Goal: Information Seeking & Learning: Learn about a topic

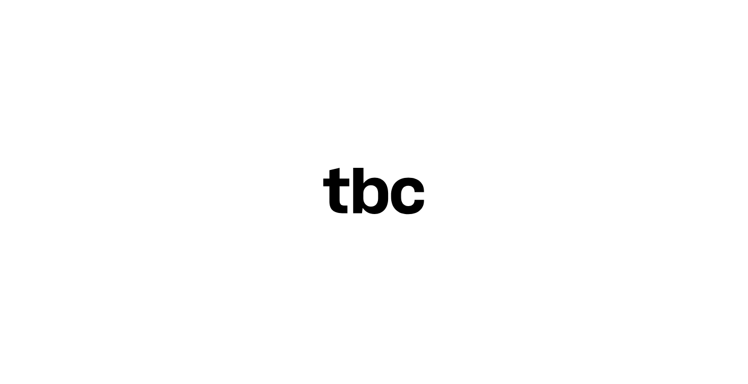
scroll to position [21, 0]
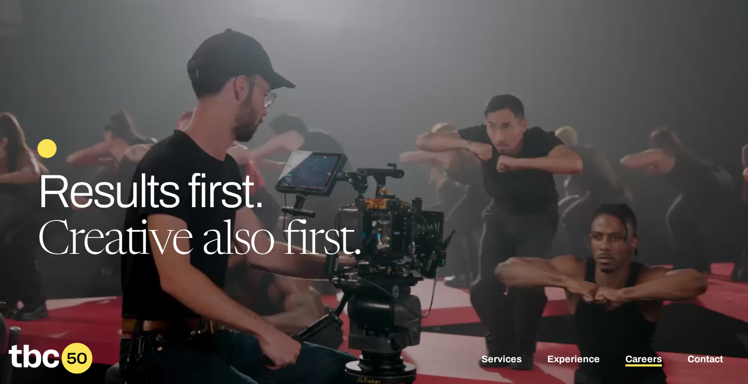
click at [639, 357] on link "Careers" at bounding box center [643, 359] width 37 height 13
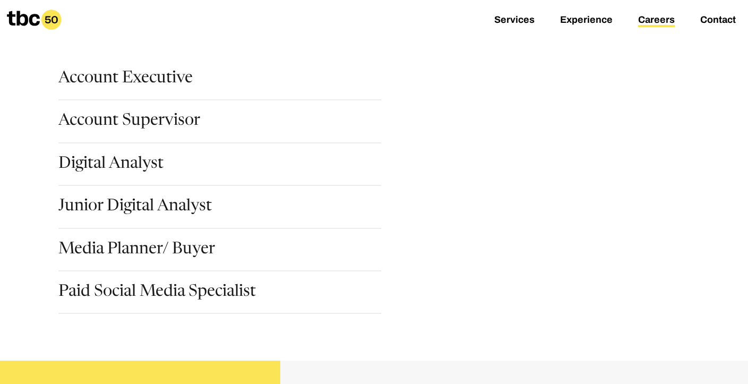
scroll to position [149, 0]
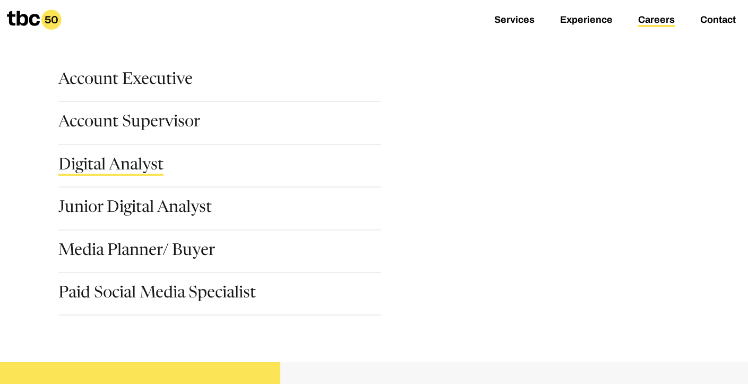
click at [143, 171] on link "Digital Analyst" at bounding box center [110, 167] width 105 height 18
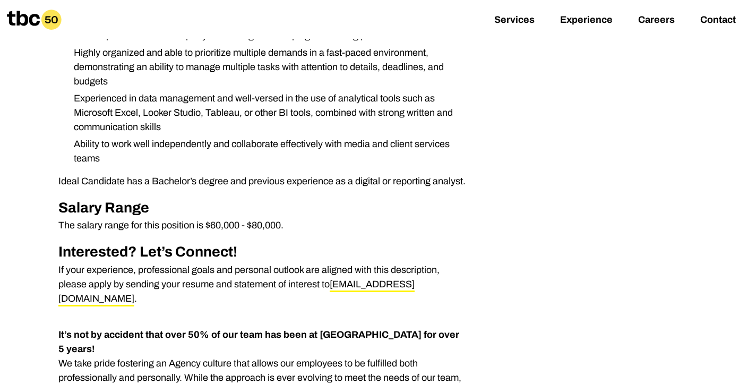
scroll to position [462, 0]
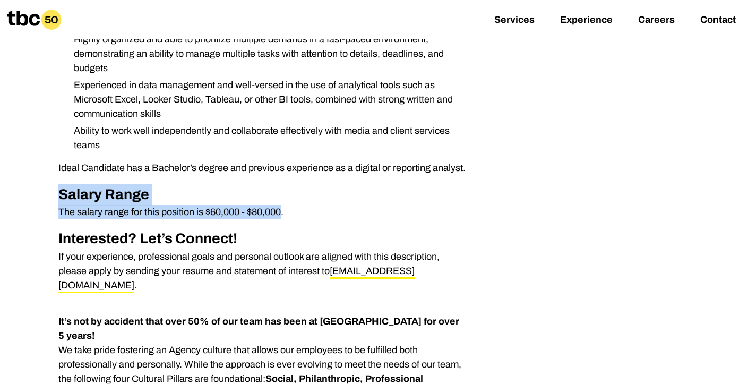
drag, startPoint x: 283, startPoint y: 211, endPoint x: 56, endPoint y: 197, distance: 227.0
copy div "Salary Range The salary range for this position is $60,000 - $80,000"
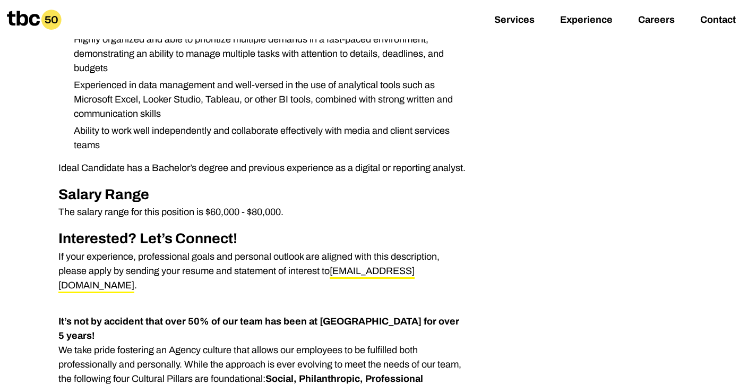
click at [376, 222] on div "We are looking for a Digital Analyst with a minimum of 2 years of experience to…" at bounding box center [261, 30] width 407 height 525
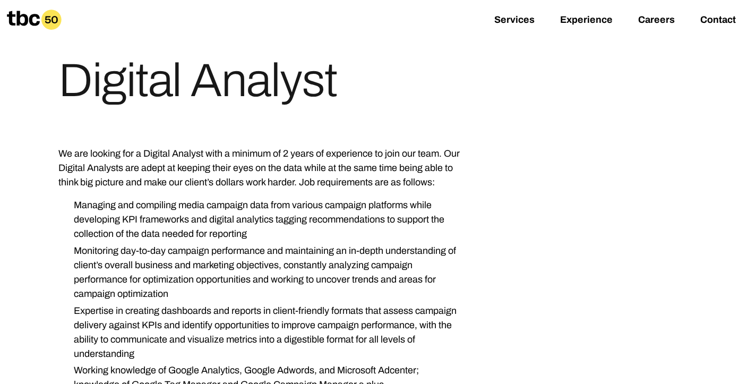
scroll to position [84, 0]
